Goal: Task Accomplishment & Management: Manage account settings

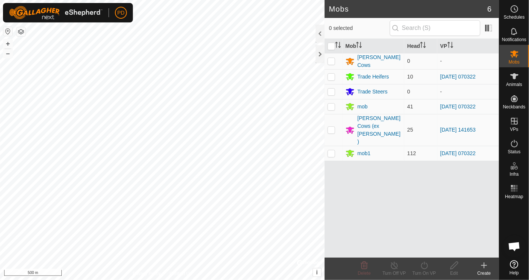
scroll to position [386, 0]
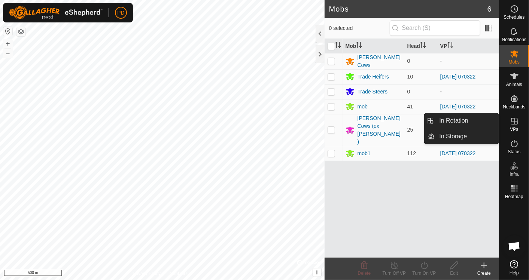
click at [516, 122] on icon at bounding box center [514, 121] width 7 height 7
click at [458, 121] on link "In Rotation" at bounding box center [467, 120] width 64 height 15
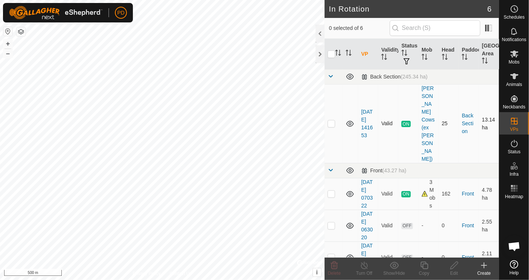
checkbox input "true"
click at [508, 13] on es-schedule-vp-svg-icon at bounding box center [513, 9] width 13 height 12
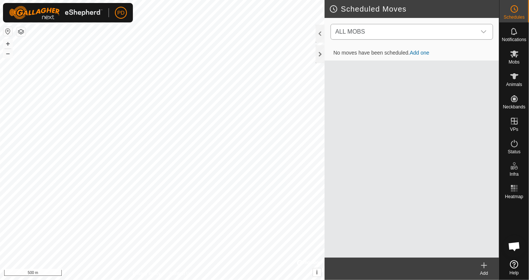
click at [482, 30] on icon "dropdown trigger" at bounding box center [484, 32] width 6 height 6
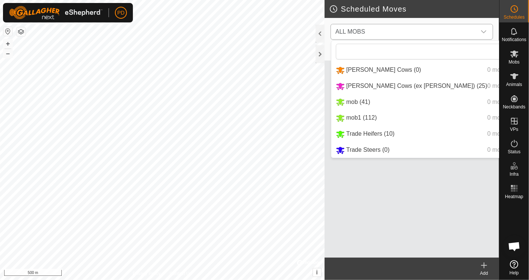
click at [359, 102] on li "mob (41) 0 move" at bounding box center [427, 102] width 192 height 15
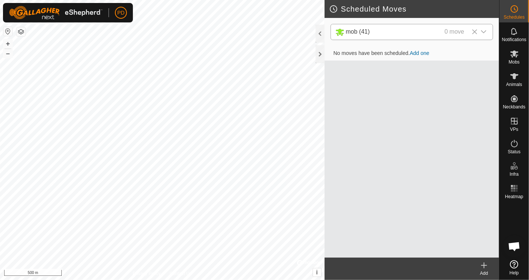
click at [482, 31] on icon "dropdown trigger" at bounding box center [484, 32] width 6 height 6
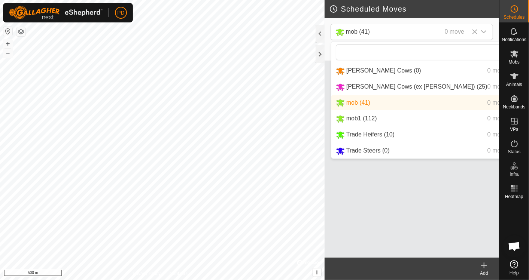
click at [367, 122] on li "mob1 (112) 0 move" at bounding box center [427, 118] width 192 height 15
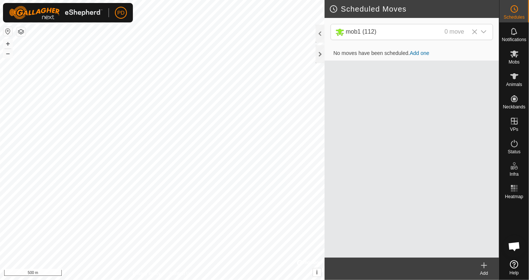
click at [417, 51] on link "Add one" at bounding box center [419, 53] width 19 height 6
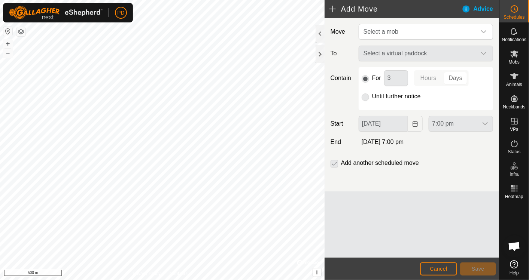
click at [482, 54] on div "Select a virtual paddock" at bounding box center [426, 54] width 140 height 16
click at [484, 34] on icon "dropdown trigger" at bounding box center [484, 32] width 6 height 6
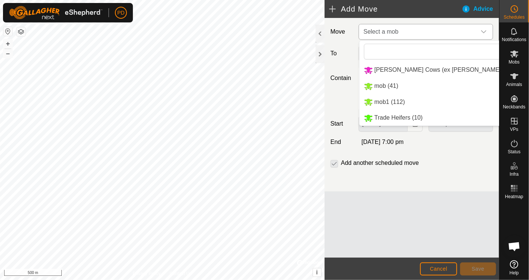
click at [403, 100] on li "mob1 (112)" at bounding box center [439, 102] width 161 height 15
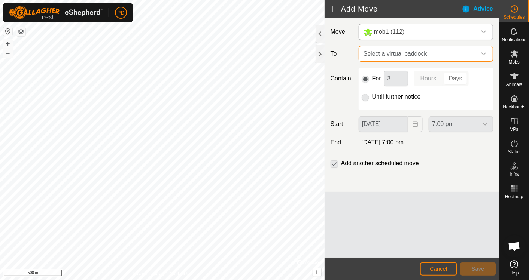
click at [389, 55] on span "Select a virtual paddock" at bounding box center [418, 53] width 116 height 15
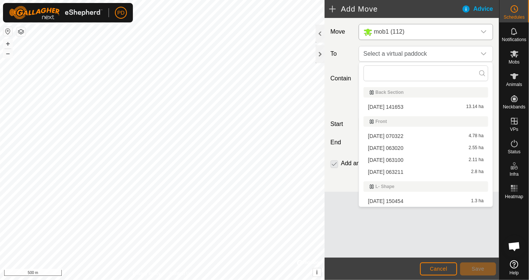
click at [386, 150] on li "[DATE] 063020 2.55 ha" at bounding box center [425, 148] width 125 height 11
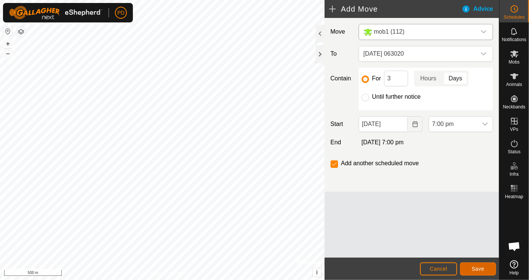
click at [482, 267] on span "Save" at bounding box center [478, 269] width 13 height 6
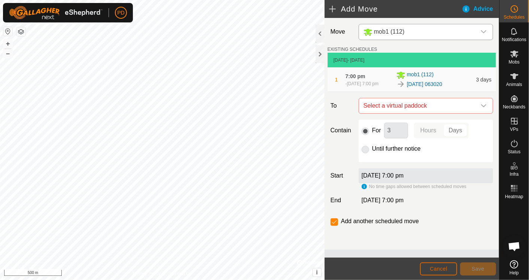
click at [437, 267] on span "Cancel" at bounding box center [439, 269] width 18 height 6
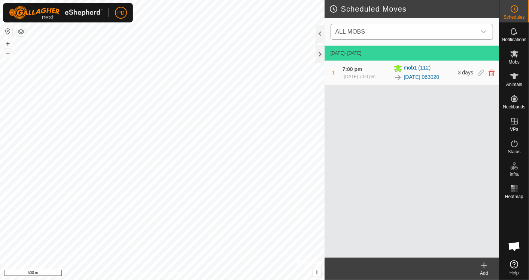
click at [484, 31] on icon "dropdown trigger" at bounding box center [484, 32] width 6 height 6
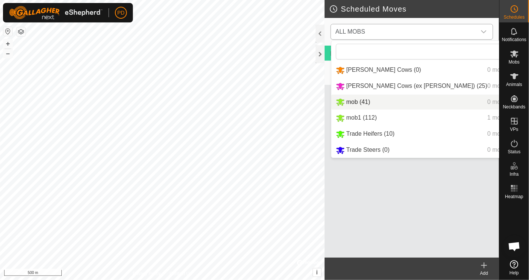
click at [363, 100] on li "mob (41) 0 move" at bounding box center [427, 102] width 192 height 15
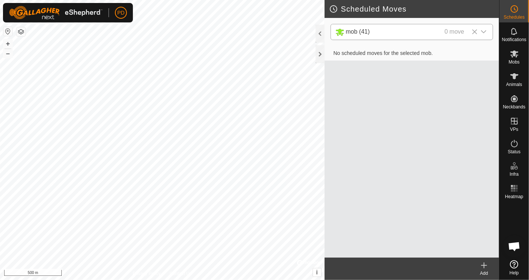
click at [409, 53] on span "No scheduled moves for the selected mob." at bounding box center [382, 53] width 111 height 6
click at [377, 36] on div "mob (41) 0 move" at bounding box center [401, 31] width 132 height 9
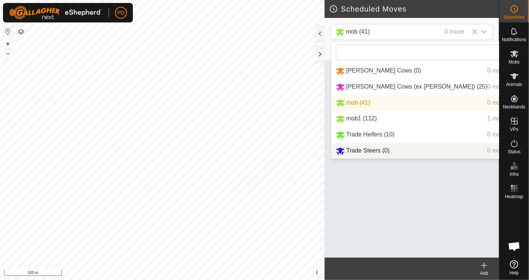
click at [484, 270] on div "Add" at bounding box center [484, 273] width 30 height 7
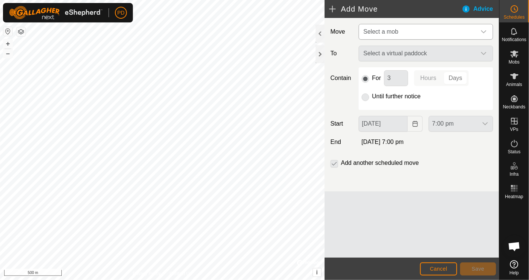
click at [467, 30] on span "Select a mob" at bounding box center [418, 31] width 116 height 15
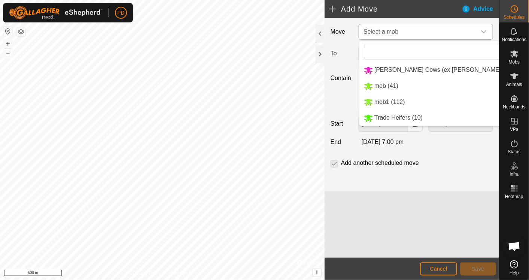
click at [392, 81] on li "mob (41)" at bounding box center [439, 86] width 161 height 15
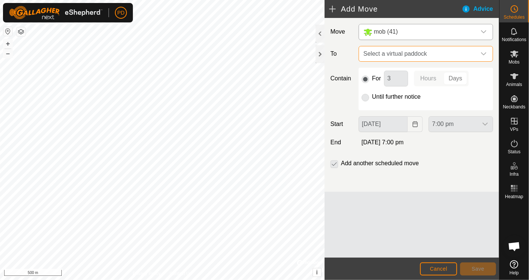
click at [431, 53] on span "Select a virtual paddock" at bounding box center [418, 53] width 116 height 15
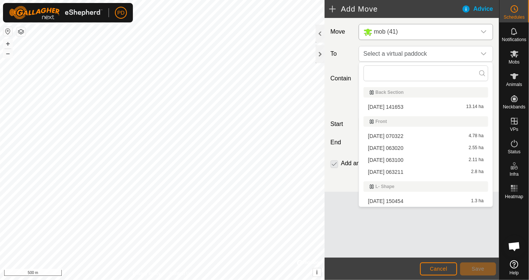
click at [385, 148] on li "[DATE] 063020 2.55 ha" at bounding box center [425, 148] width 125 height 11
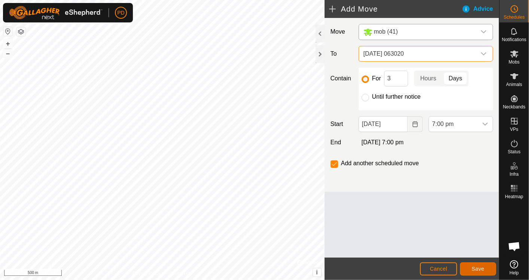
click at [483, 266] on span "Save" at bounding box center [478, 269] width 13 height 6
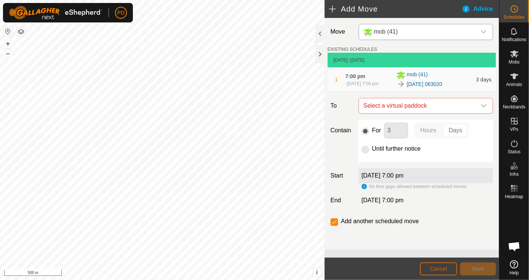
click at [439, 270] on span "Cancel" at bounding box center [439, 269] width 18 height 6
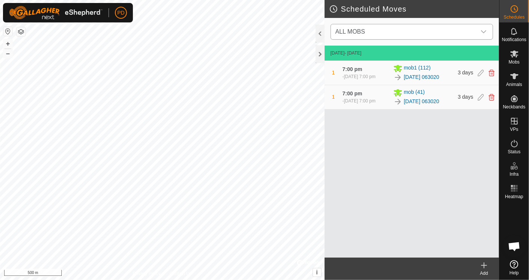
click at [483, 32] on icon "dropdown trigger" at bounding box center [483, 31] width 5 height 3
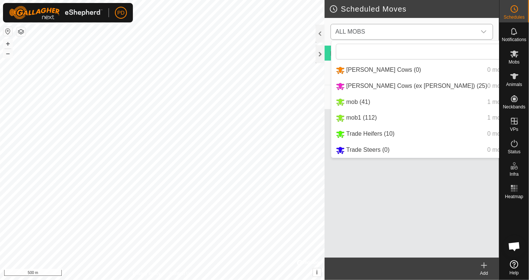
click at [365, 132] on li "Trade Heifers (10) 0 move" at bounding box center [427, 133] width 192 height 15
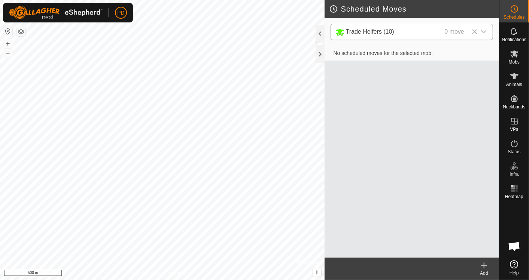
click at [484, 268] on icon at bounding box center [484, 265] width 0 height 5
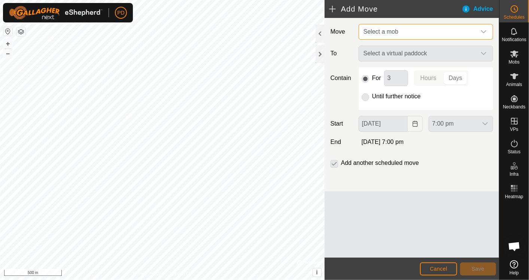
click at [457, 32] on span "Select a mob" at bounding box center [418, 31] width 116 height 15
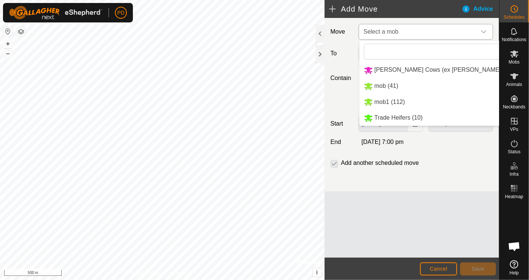
click at [405, 116] on li "Trade Heifers (10)" at bounding box center [439, 117] width 161 height 15
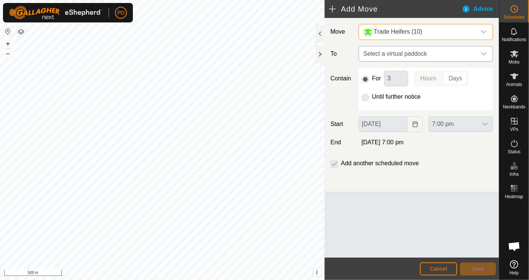
click at [425, 55] on span "Select a virtual paddock" at bounding box center [418, 53] width 116 height 15
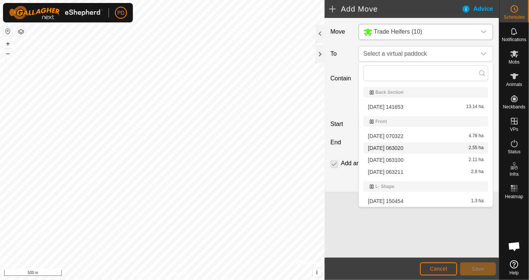
click at [391, 148] on li "[DATE] 063020 2.55 ha" at bounding box center [425, 148] width 125 height 11
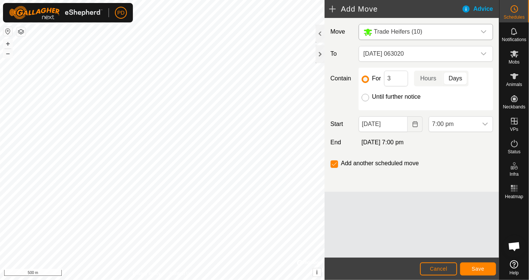
click at [366, 97] on input "Until further notice" at bounding box center [365, 97] width 7 height 7
radio input "true"
checkbox input "false"
click at [473, 269] on span "Save" at bounding box center [478, 269] width 13 height 6
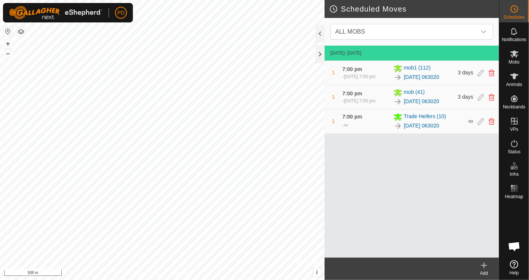
scroll to position [386, 0]
click at [515, 187] on icon at bounding box center [514, 188] width 9 height 9
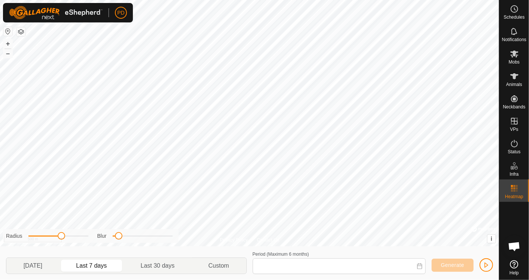
type input "25 Aug, 2025 - 31 Aug, 2025"
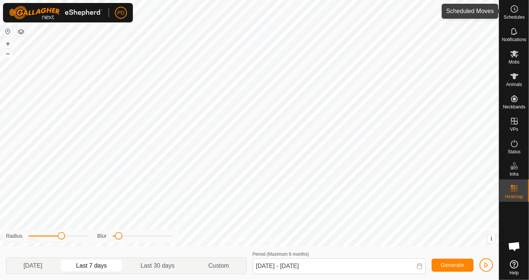
click at [513, 12] on circle at bounding box center [514, 9] width 7 height 7
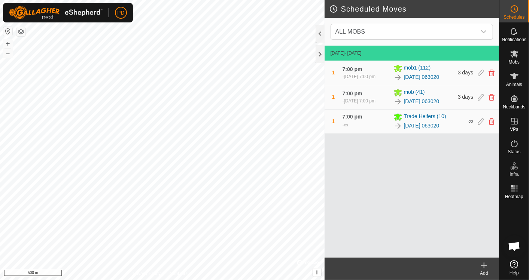
click at [349, 71] on span "7:00 pm" at bounding box center [352, 69] width 20 height 6
click at [479, 72] on icon at bounding box center [481, 73] width 6 height 7
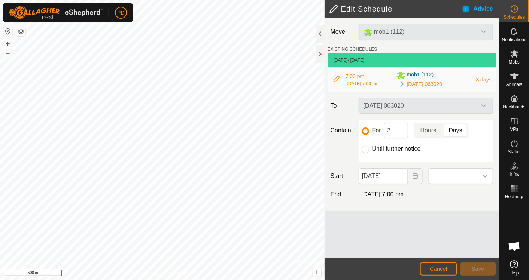
click at [358, 77] on span "7:00 pm" at bounding box center [354, 76] width 19 height 6
click at [336, 80] on icon at bounding box center [336, 79] width 6 height 6
click at [441, 268] on span "Cancel" at bounding box center [439, 269] width 18 height 6
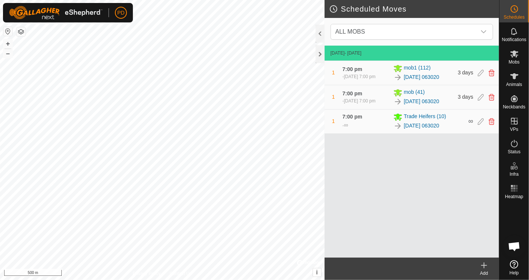
click at [416, 208] on div "1 Sept 2025 - Today 1 7:00 pm - 4 Sept 2025, 7:00 pm mob1 (112) 2025-08-28 0630…" at bounding box center [411, 152] width 174 height 212
click at [516, 268] on icon at bounding box center [514, 264] width 8 height 8
drag, startPoint x: 333, startPoint y: 71, endPoint x: 350, endPoint y: 169, distance: 98.7
click at [350, 169] on div "1 Sept 2025 - Today 1 7:00 pm - 4 Sept 2025, 7:00 pm mob1 (112) 2025-08-28 0630…" at bounding box center [411, 152] width 174 height 212
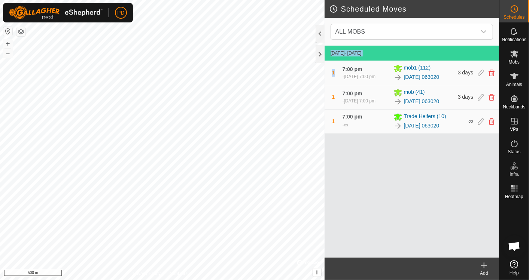
click at [350, 169] on div "1 Sept 2025 - Today 1 7:00 pm - 4 Sept 2025, 7:00 pm mob1 (112) 2025-08-28 0630…" at bounding box center [411, 152] width 174 height 212
